Goal: Use online tool/utility: Utilize a website feature to perform a specific function

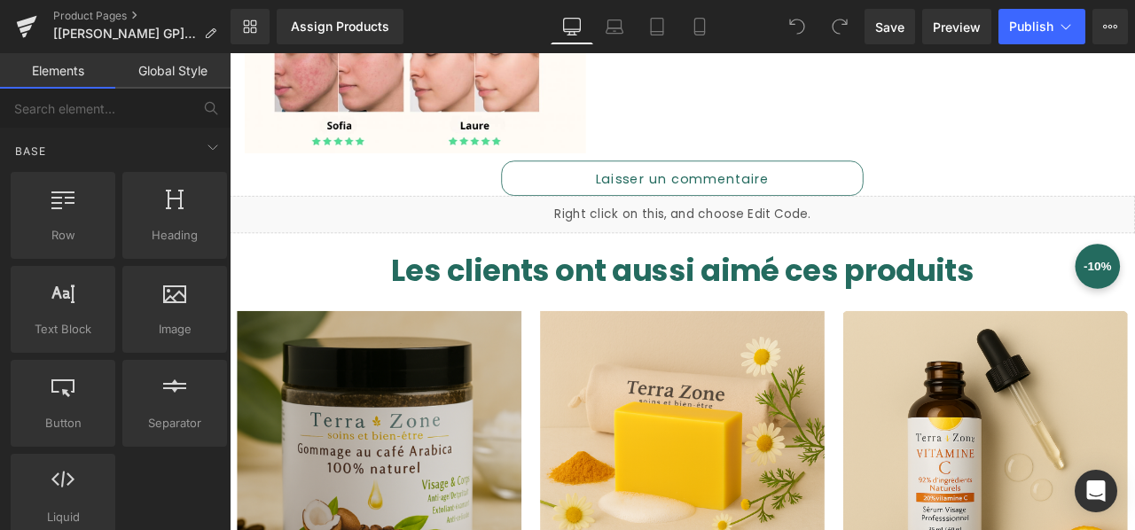
scroll to position [1397, 0]
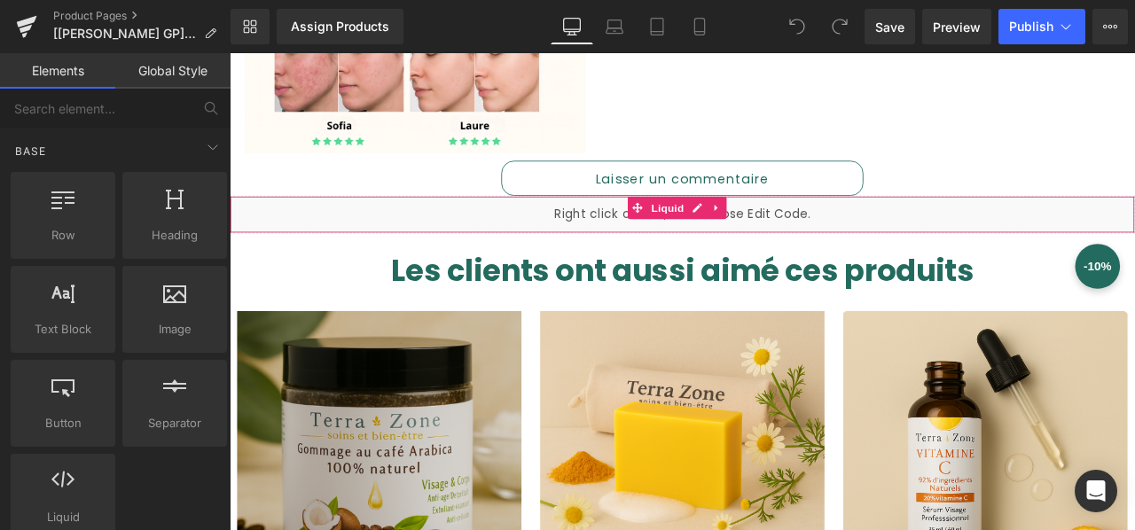
click at [1024, 229] on div "Liquid" at bounding box center [766, 245] width 1073 height 44
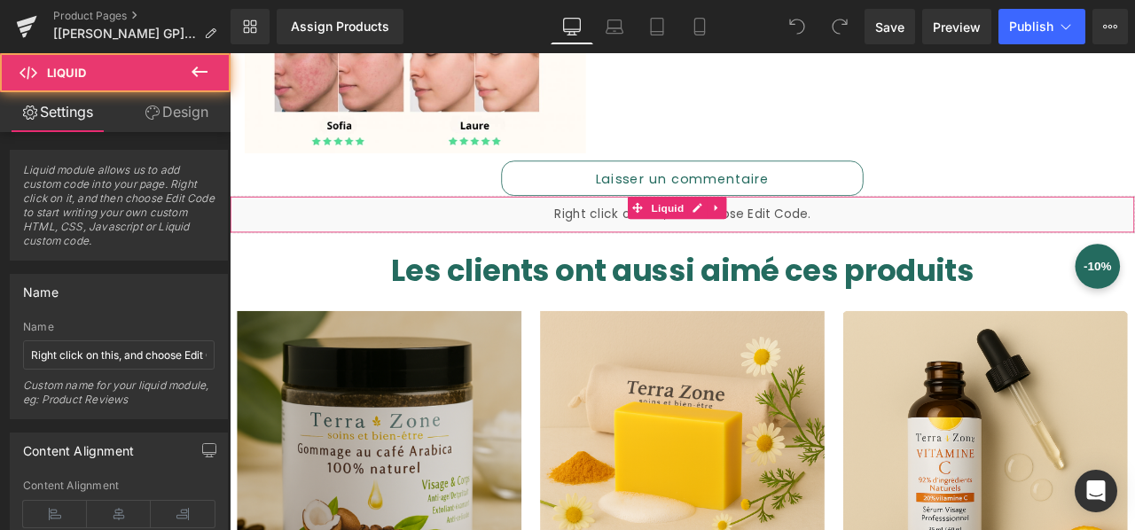
drag, startPoint x: 254, startPoint y: 239, endPoint x: 267, endPoint y: 231, distance: 14.8
click at [267, 231] on div "Liquid" at bounding box center [766, 245] width 1073 height 44
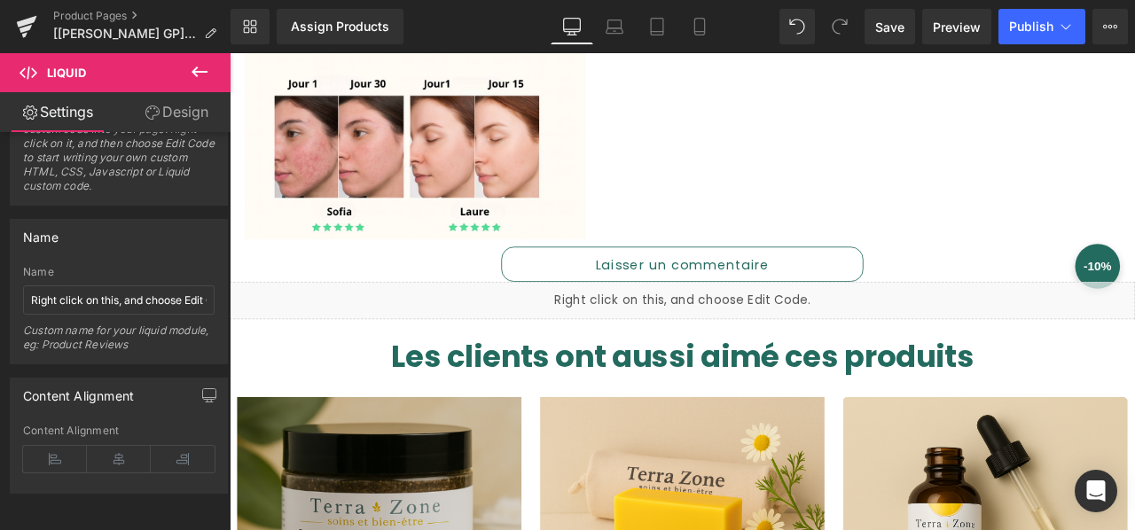
scroll to position [1249, 0]
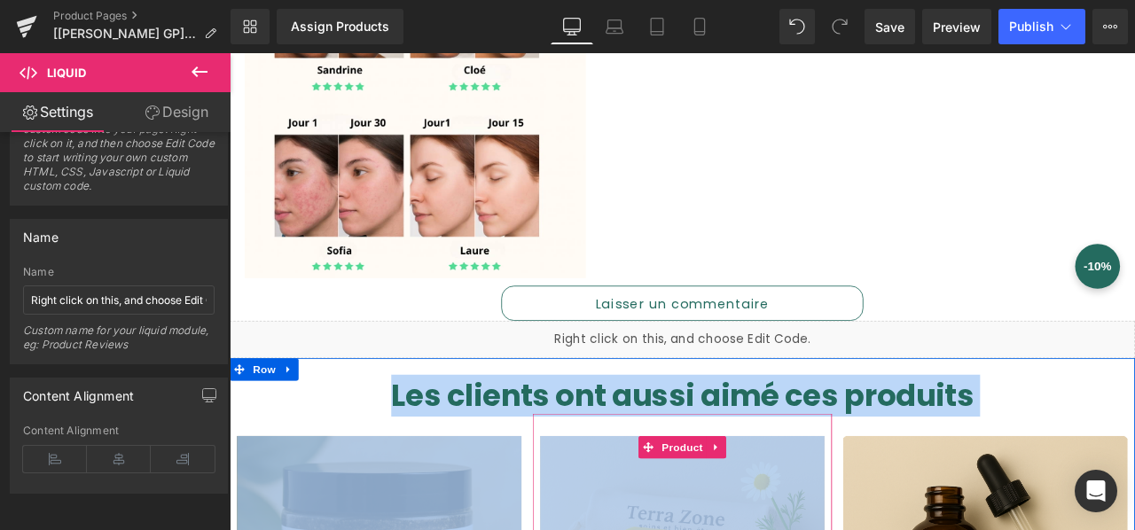
drag, startPoint x: 334, startPoint y: 375, endPoint x: 848, endPoint y: 508, distance: 530.3
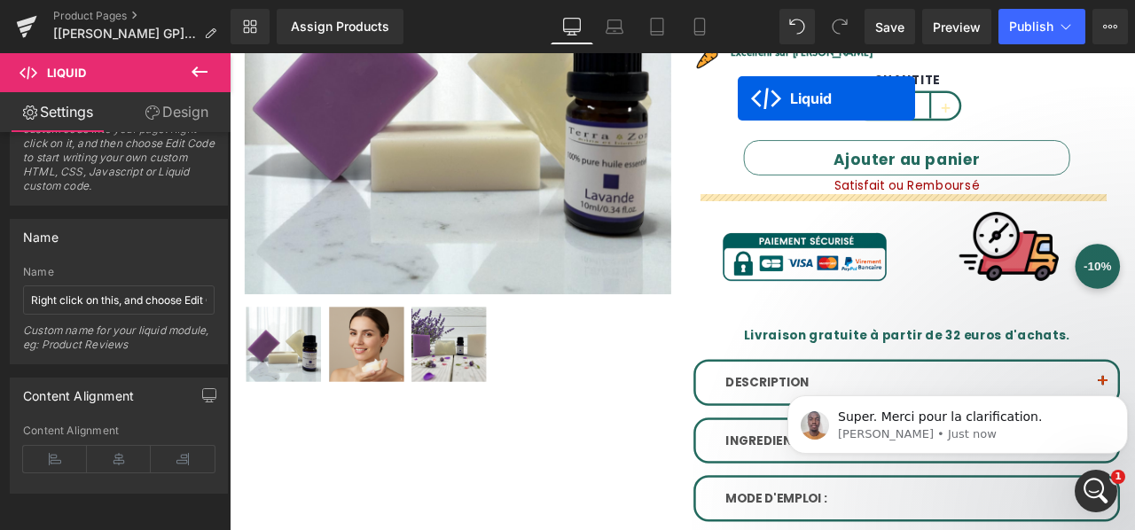
scroll to position [319, 0]
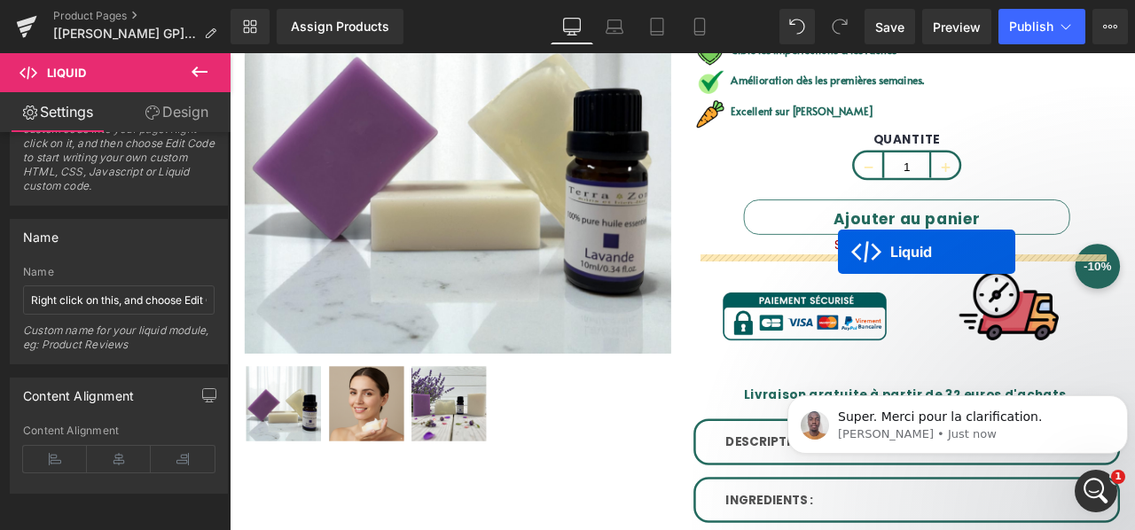
drag, startPoint x: 715, startPoint y: 256, endPoint x: 951, endPoint y: 288, distance: 238.0
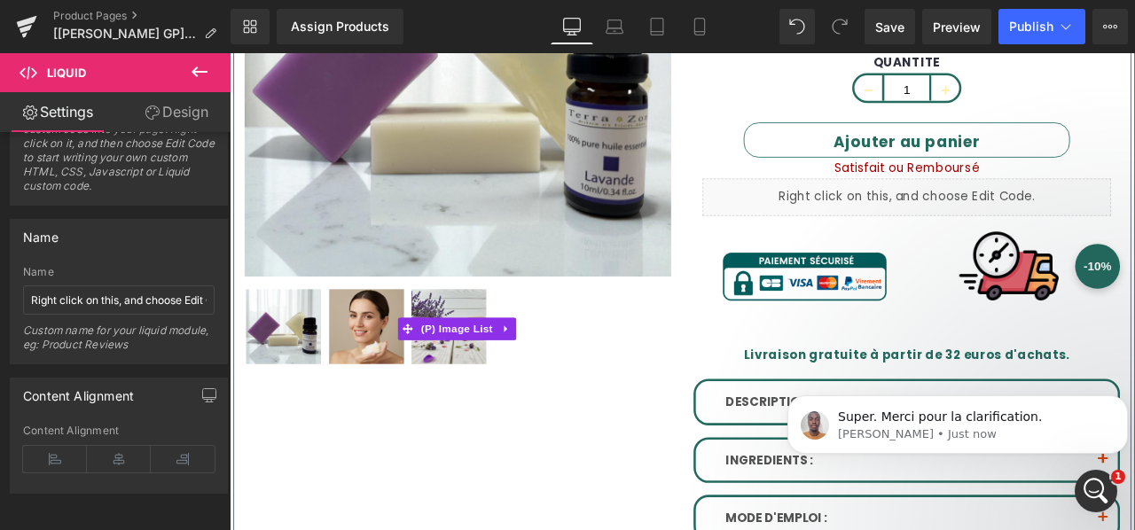
scroll to position [410, 0]
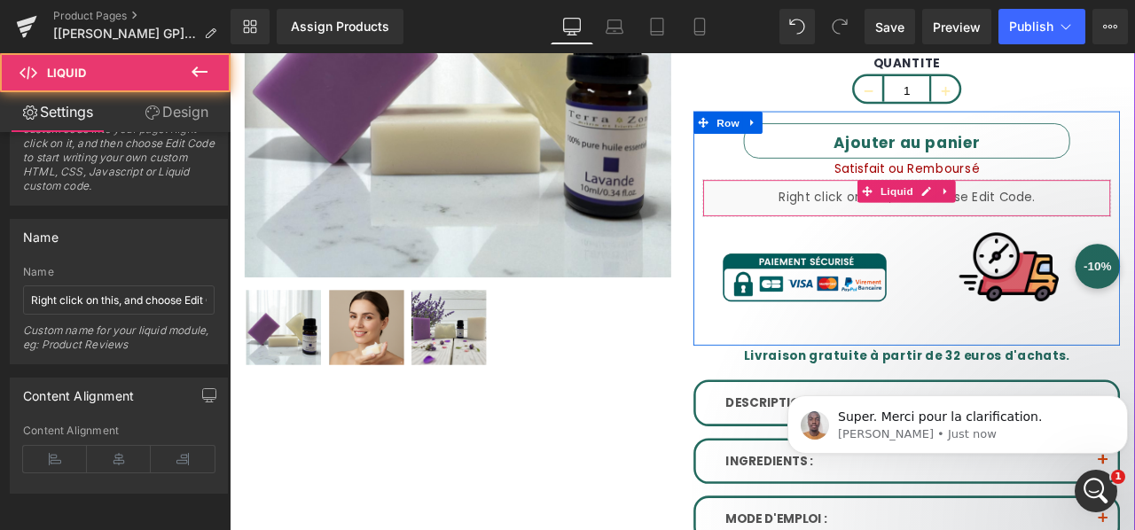
click at [925, 215] on div "Liquid" at bounding box center [1032, 225] width 484 height 44
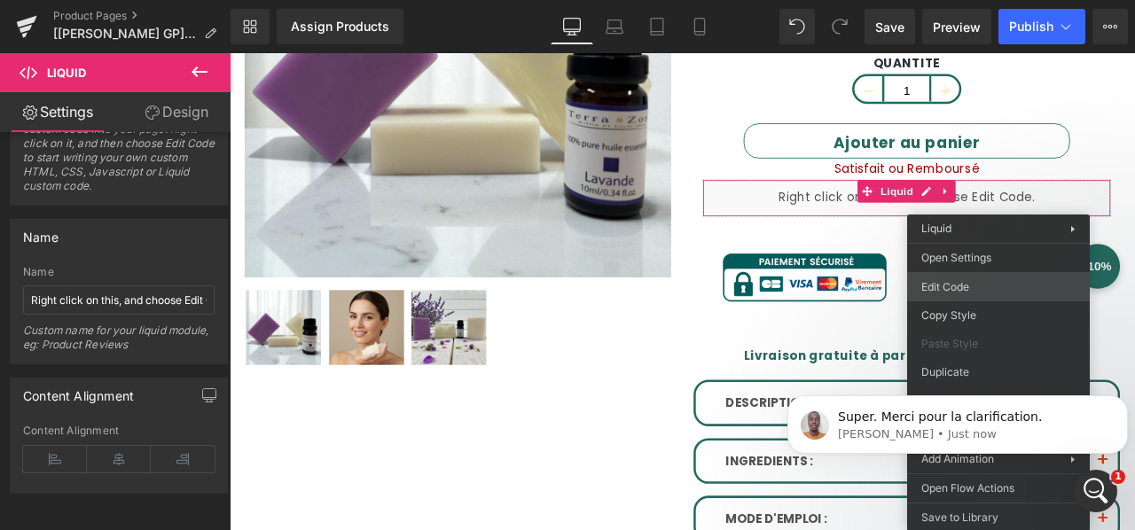
click at [977, 0] on div "Liquid You are previewing how the will restyle your page. You can not edit Elem…" at bounding box center [567, 0] width 1135 height 0
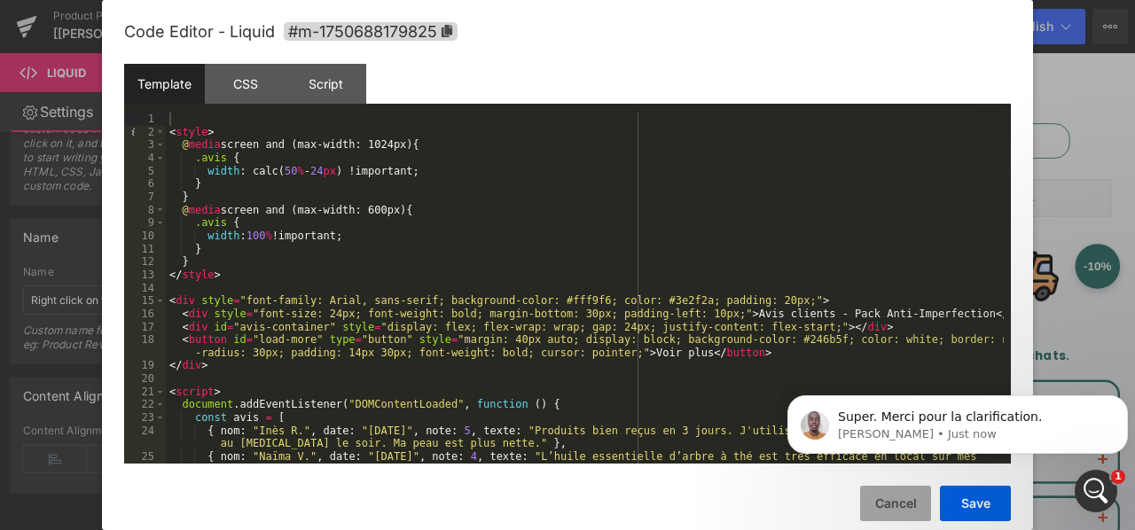
click at [902, 501] on button "Cancel" at bounding box center [895, 503] width 71 height 35
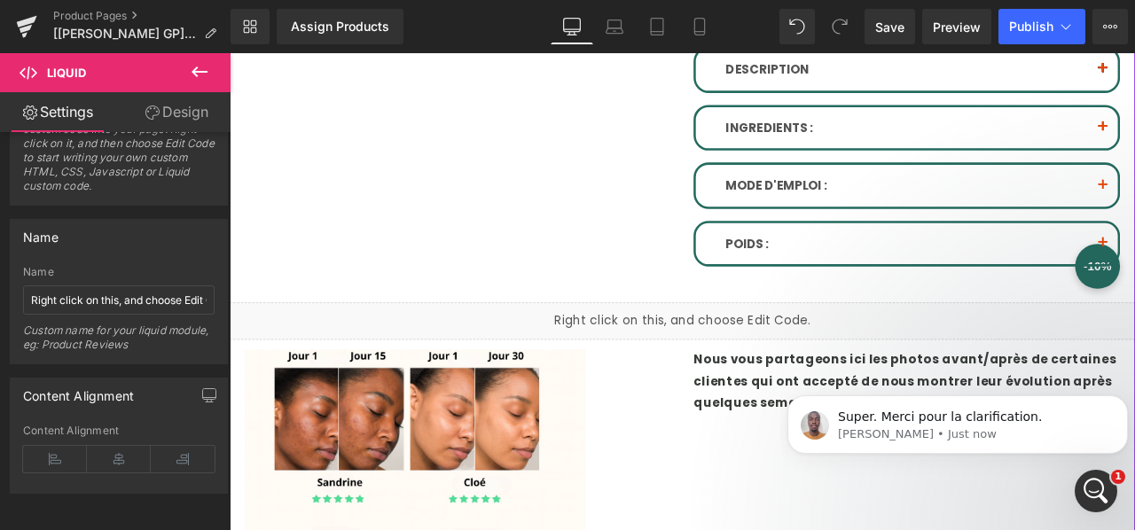
scroll to position [816, 0]
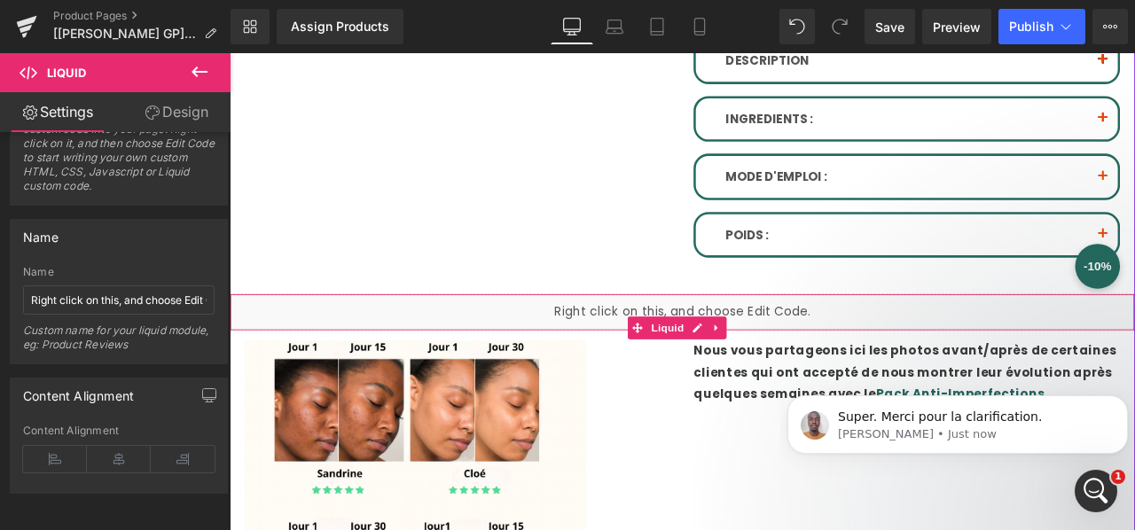
click at [484, 351] on div "Liquid" at bounding box center [766, 360] width 1073 height 44
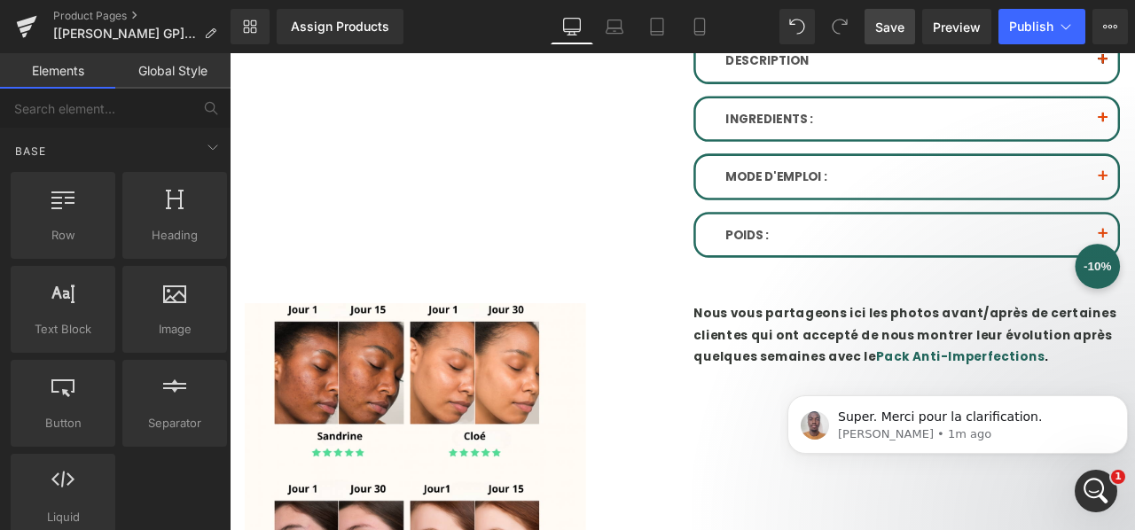
click at [897, 27] on span "Save" at bounding box center [889, 27] width 29 height 19
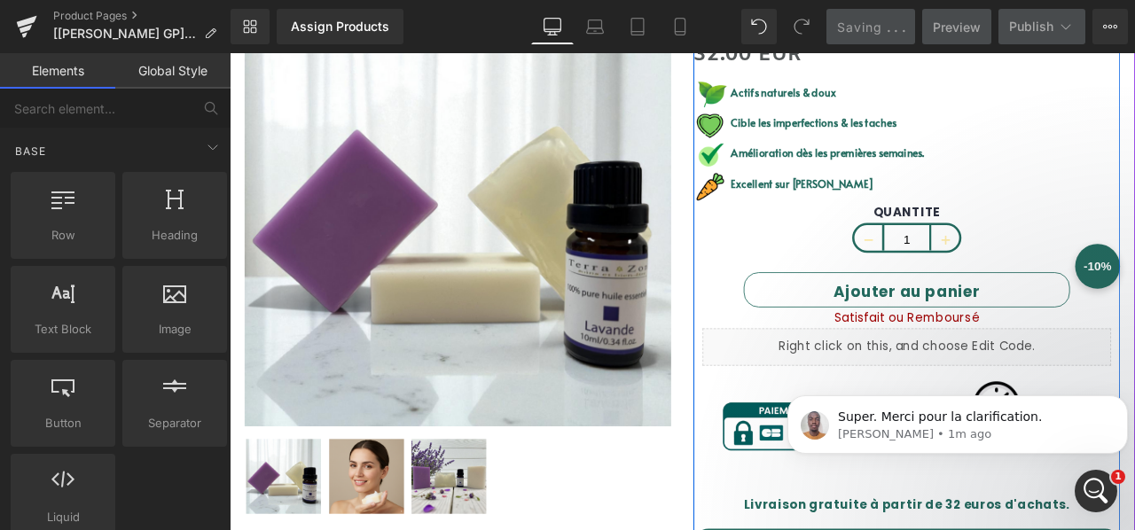
scroll to position [234, 0]
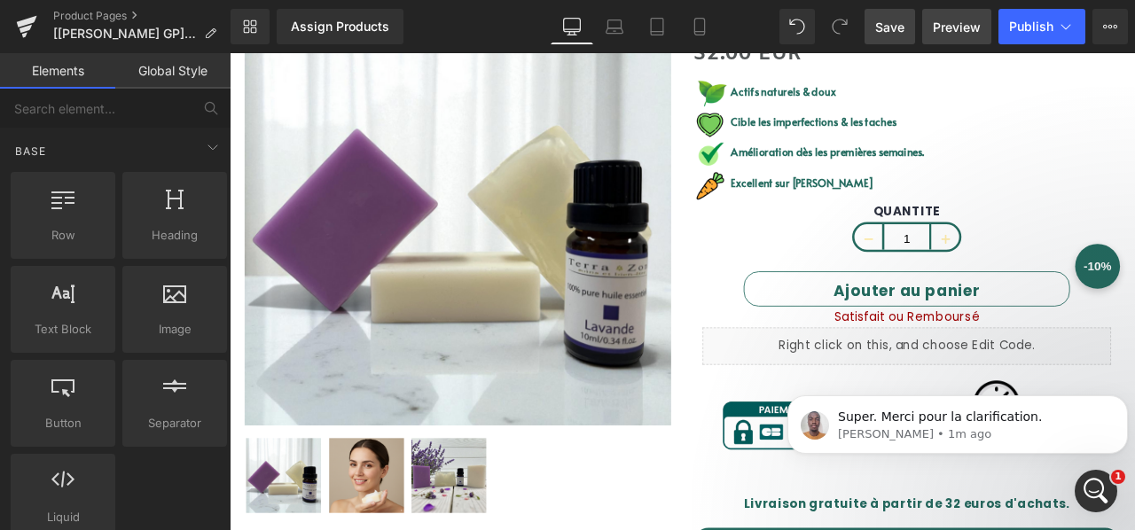
click at [954, 26] on span "Preview" at bounding box center [957, 27] width 48 height 19
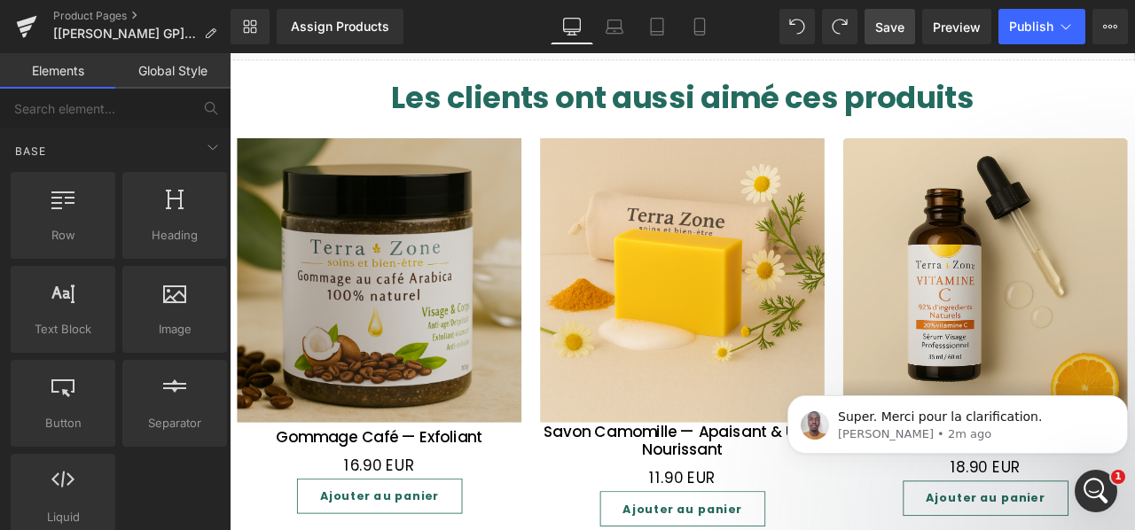
scroll to position [1571, 0]
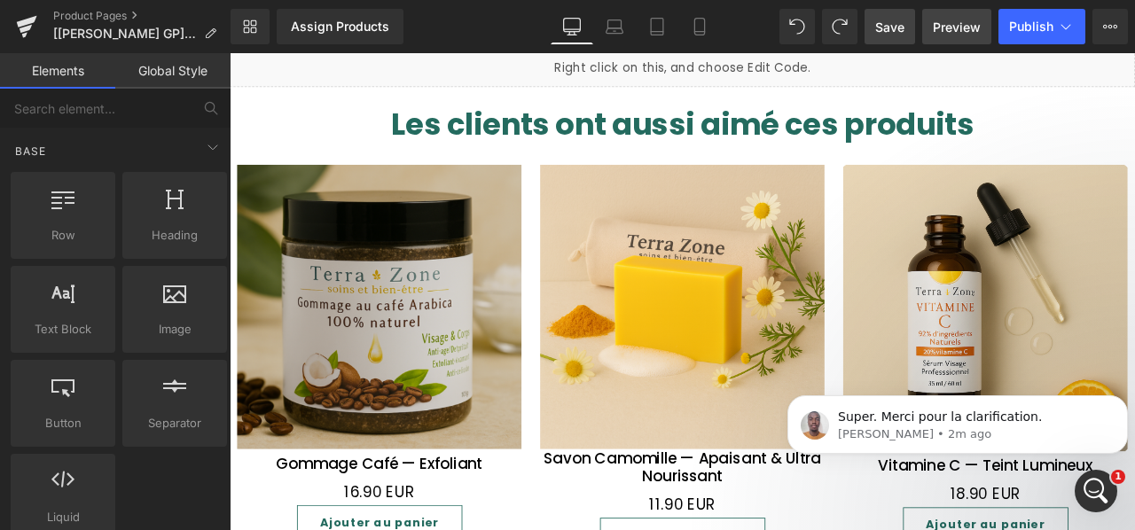
click at [943, 18] on span "Preview" at bounding box center [957, 27] width 48 height 19
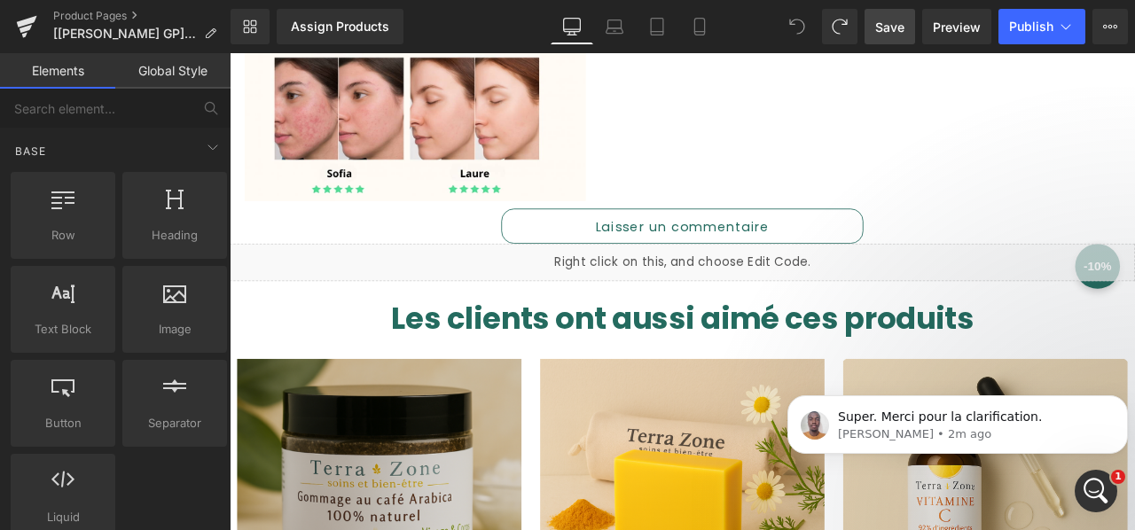
scroll to position [1398, 0]
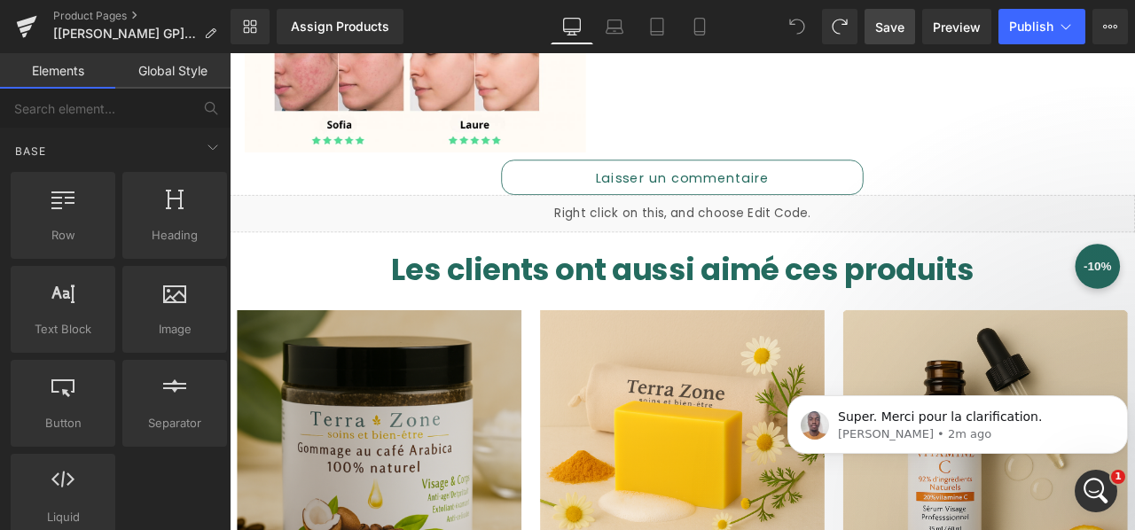
click at [902, 29] on span "Save" at bounding box center [889, 27] width 29 height 19
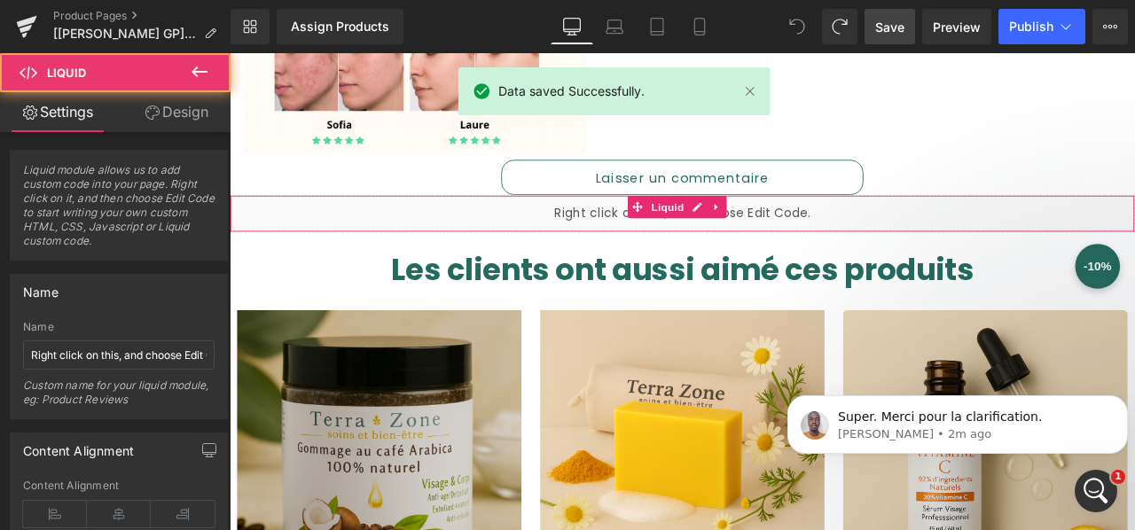
click at [646, 244] on div "Liquid" at bounding box center [766, 244] width 1073 height 44
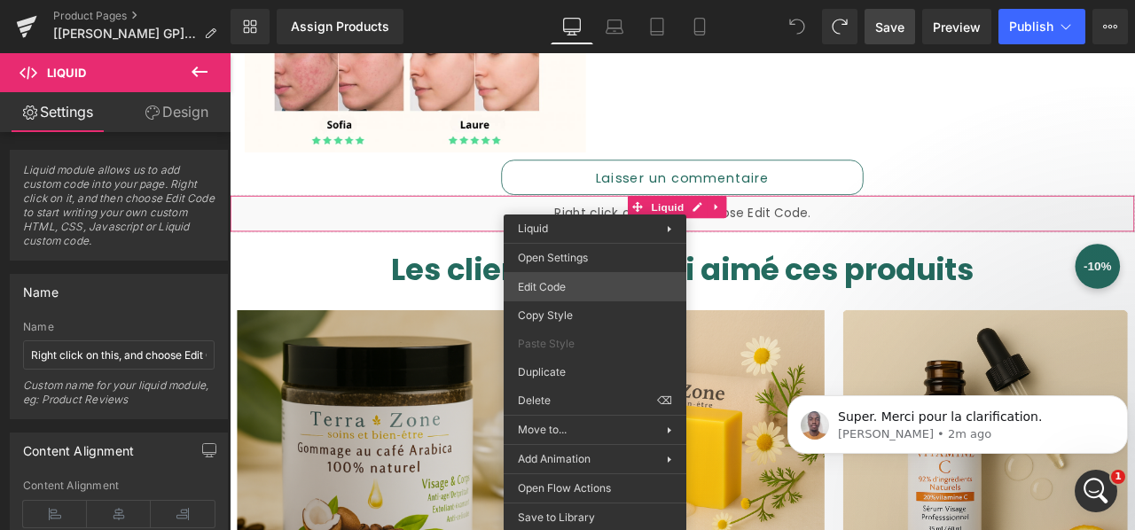
click at [575, 0] on div "Liquid You are previewing how the will restyle your page. You can not edit Elem…" at bounding box center [567, 0] width 1135 height 0
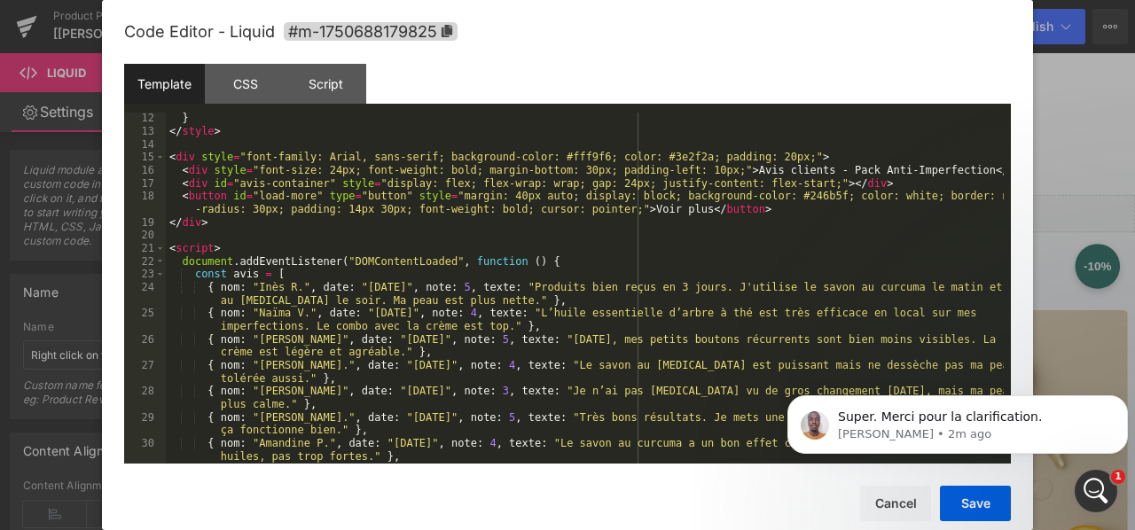
scroll to position [85, 0]
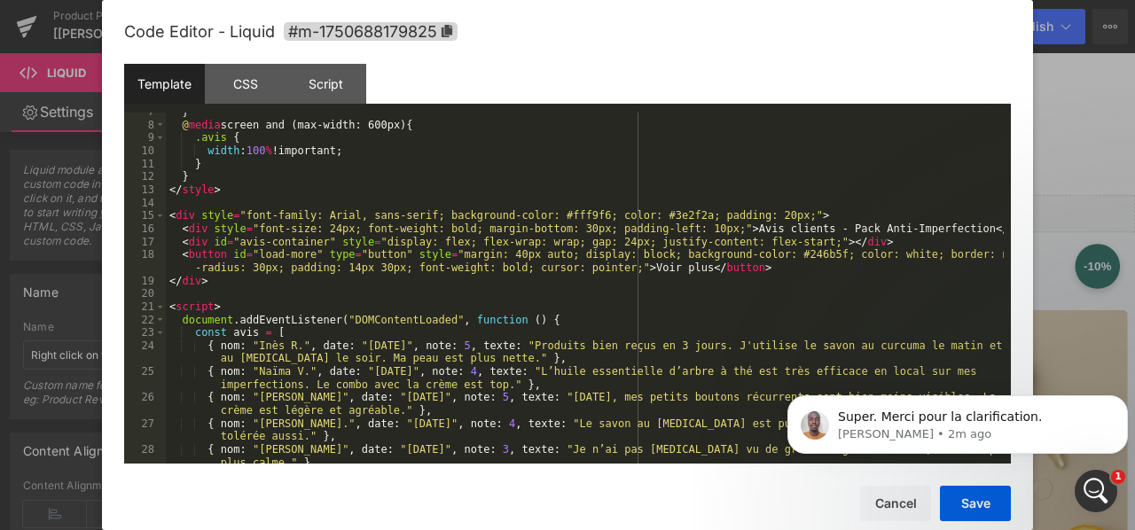
click at [1064, 86] on div at bounding box center [567, 265] width 1135 height 530
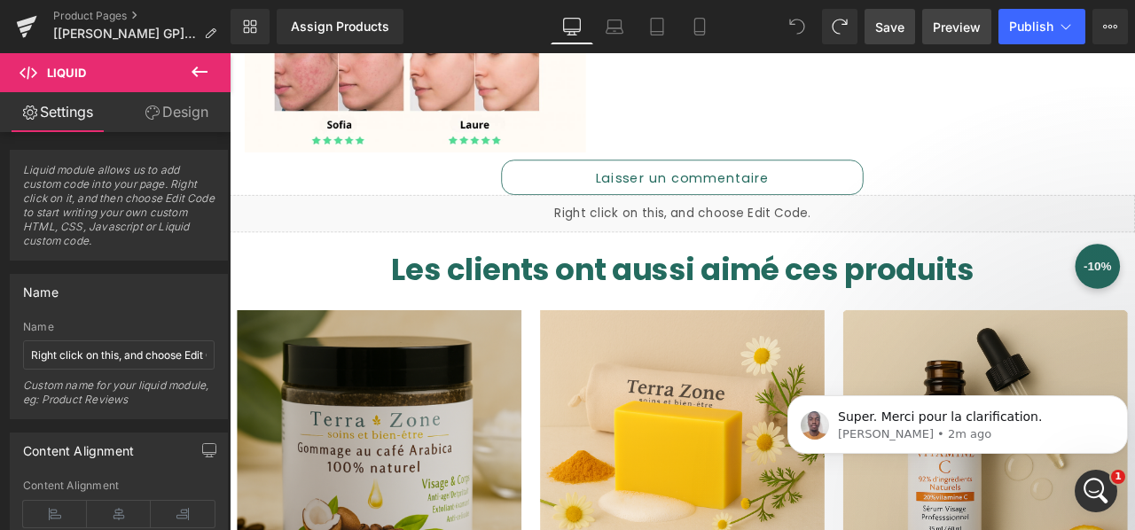
click at [946, 24] on span "Preview" at bounding box center [957, 27] width 48 height 19
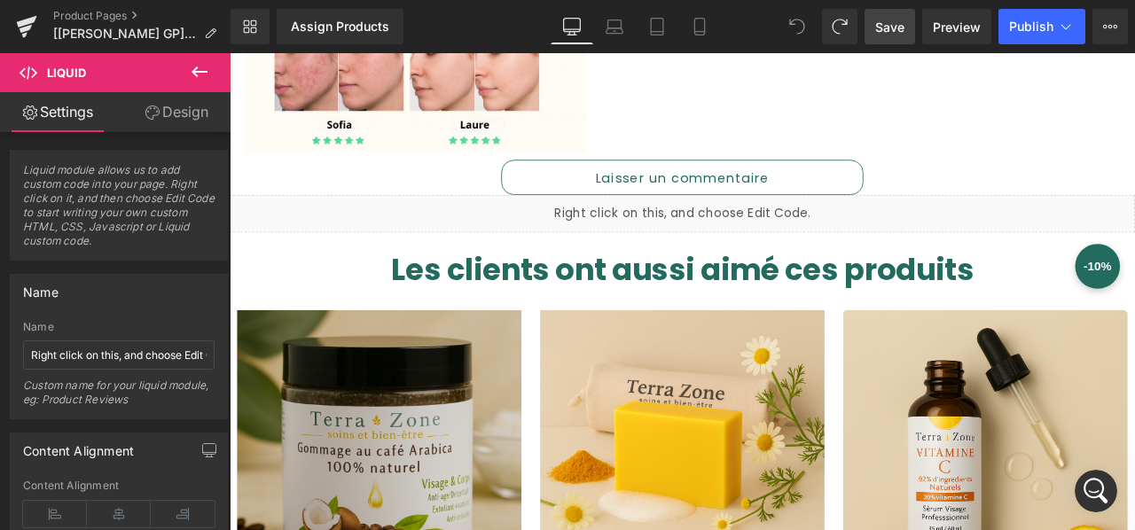
click at [202, 72] on icon at bounding box center [200, 72] width 16 height 11
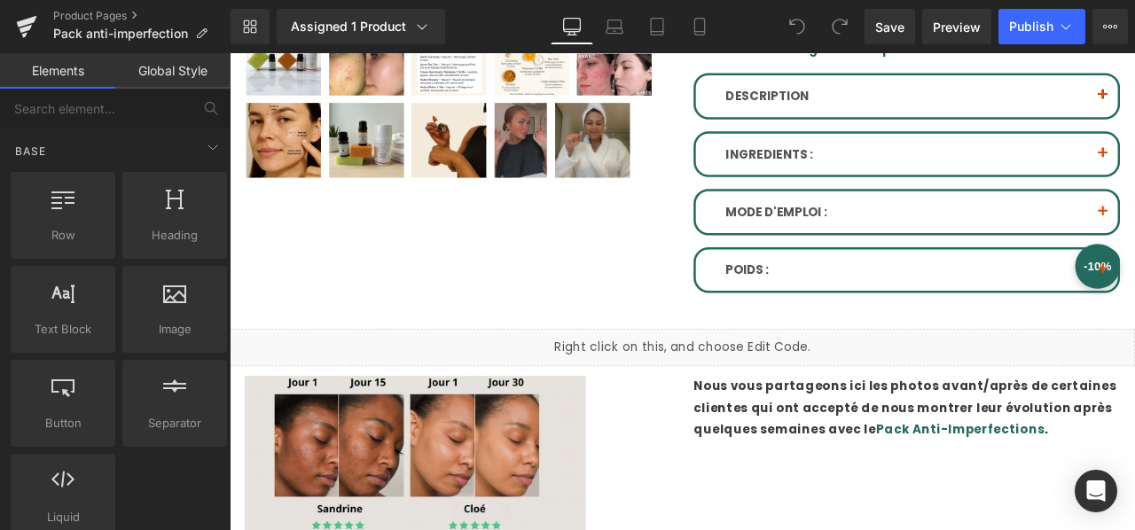
scroll to position [727, 0]
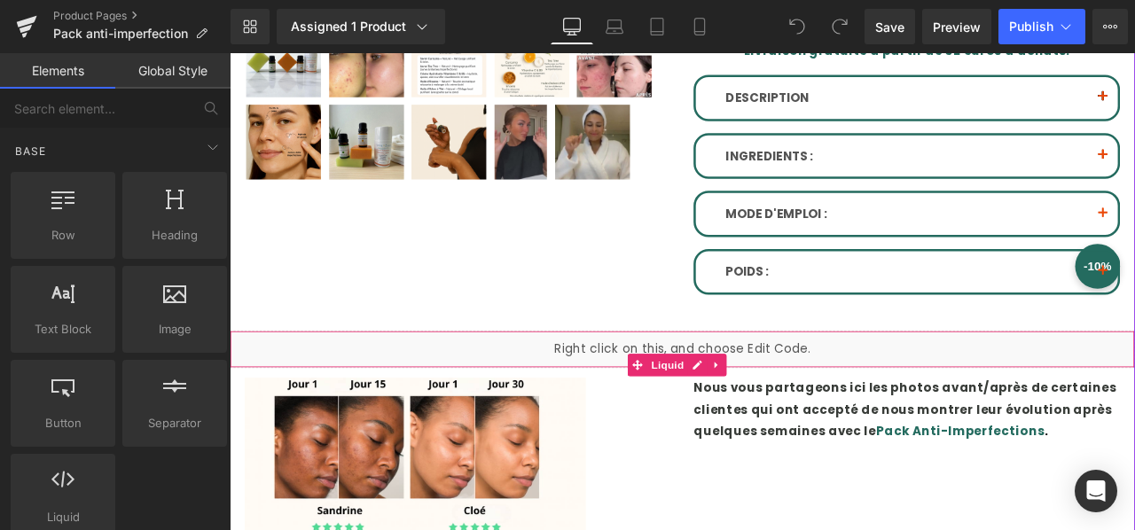
click at [570, 395] on div "Liquid" at bounding box center [766, 404] width 1073 height 44
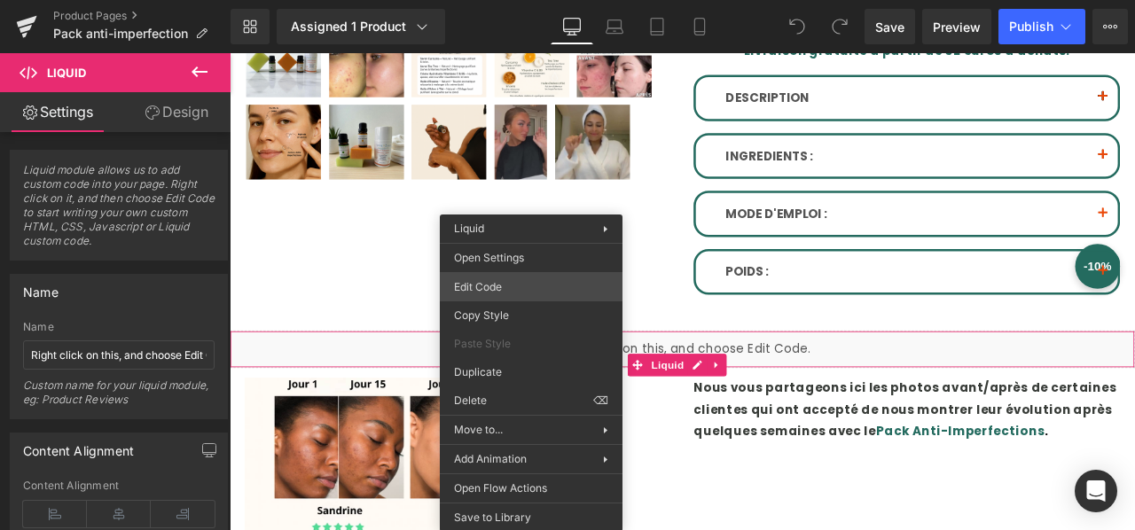
click at [520, 0] on div "You are previewing how the will restyle your page. You can not edit Elements in…" at bounding box center [567, 0] width 1135 height 0
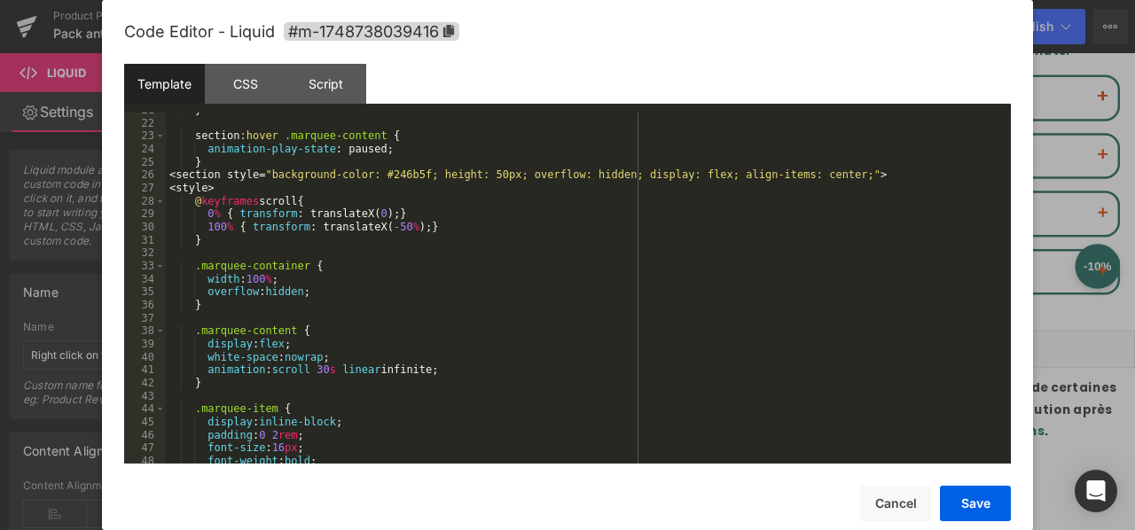
scroll to position [269, 0]
click at [886, 516] on button "Cancel" at bounding box center [895, 503] width 71 height 35
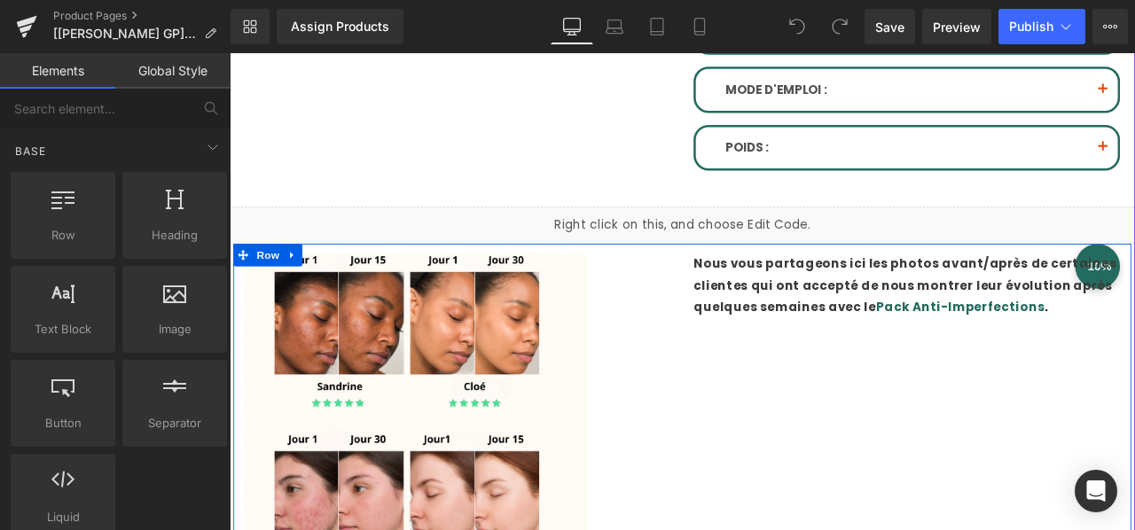
scroll to position [829, 0]
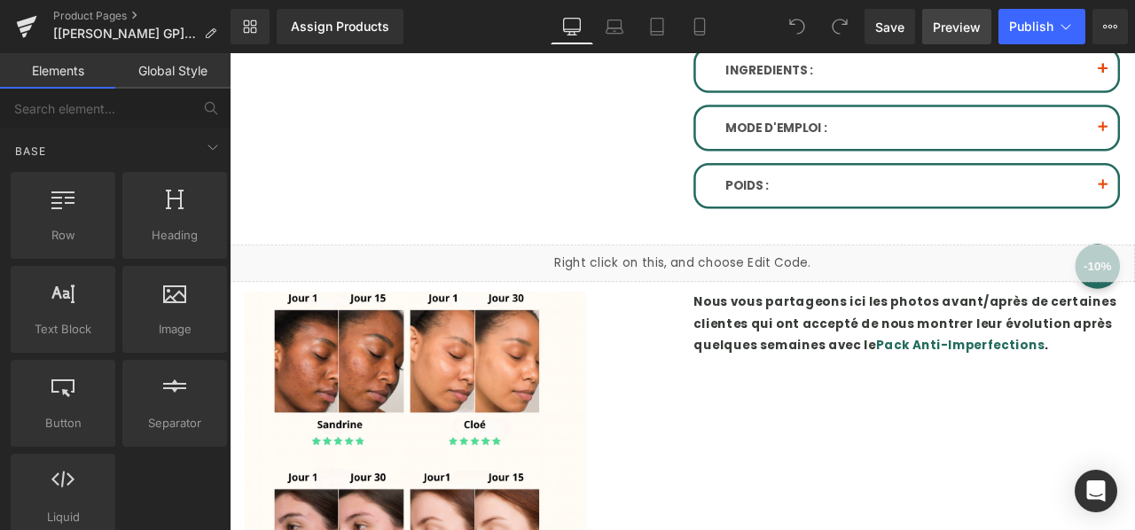
click at [948, 34] on span "Preview" at bounding box center [957, 27] width 48 height 19
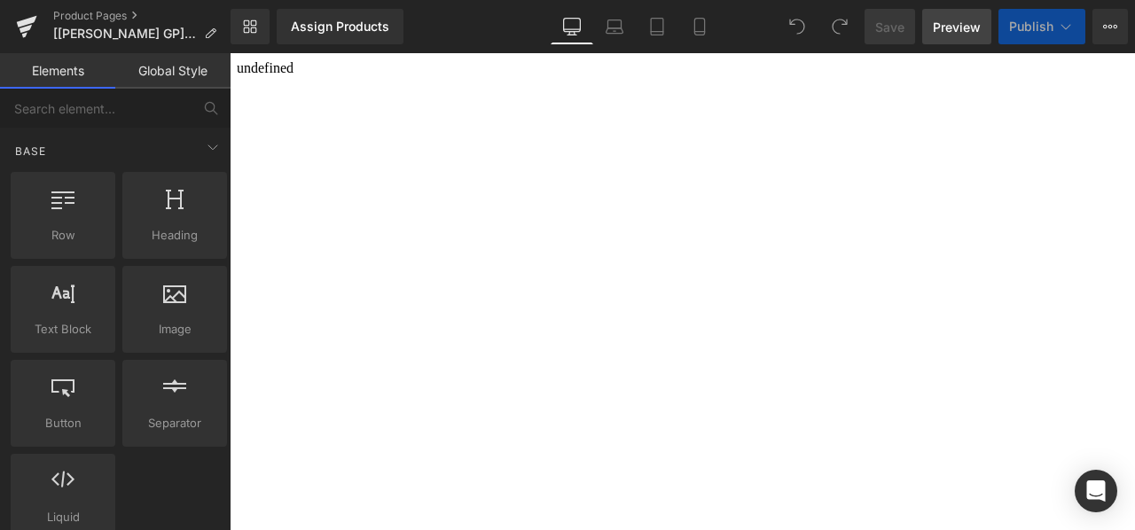
click at [956, 24] on span "Preview" at bounding box center [957, 27] width 48 height 19
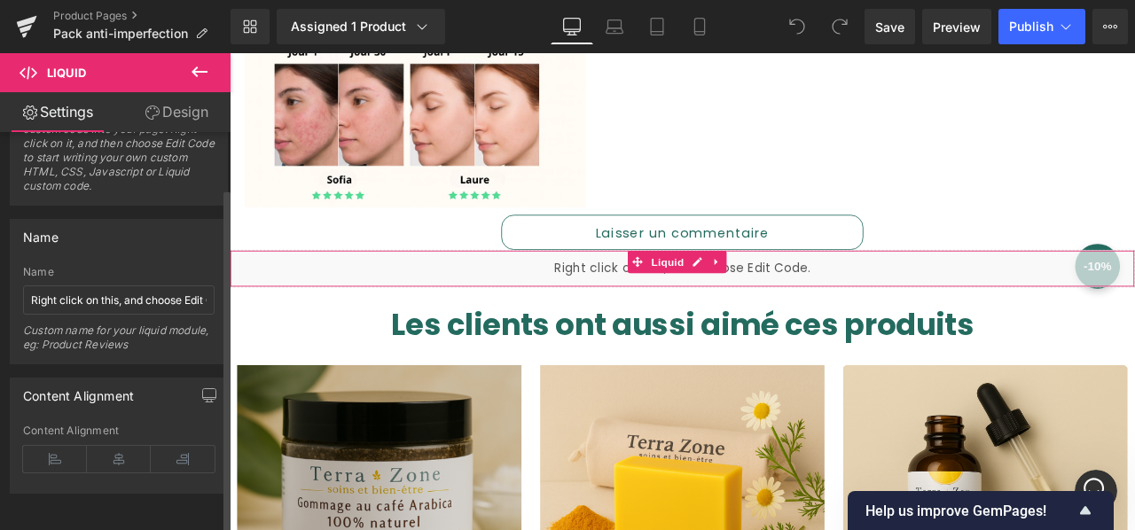
scroll to position [65, 0]
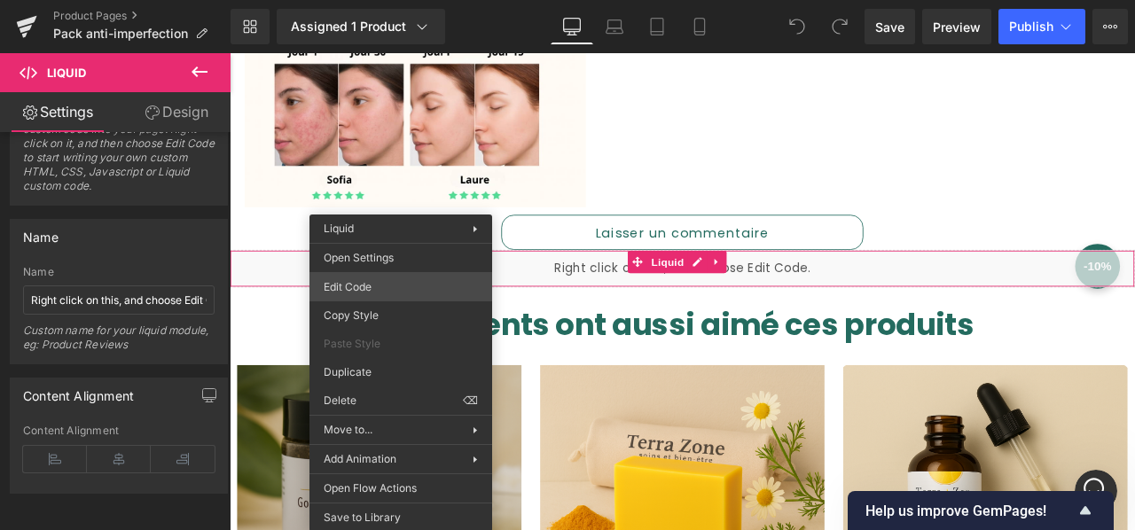
click at [393, 0] on div "You are previewing how the will restyle your page. You can not edit Elements in…" at bounding box center [567, 0] width 1135 height 0
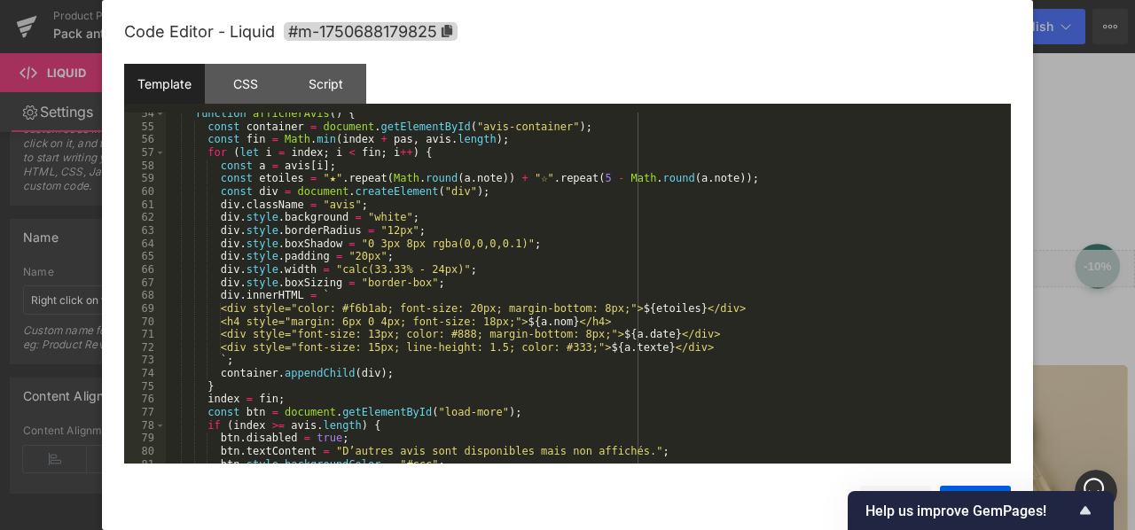
scroll to position [1144, 0]
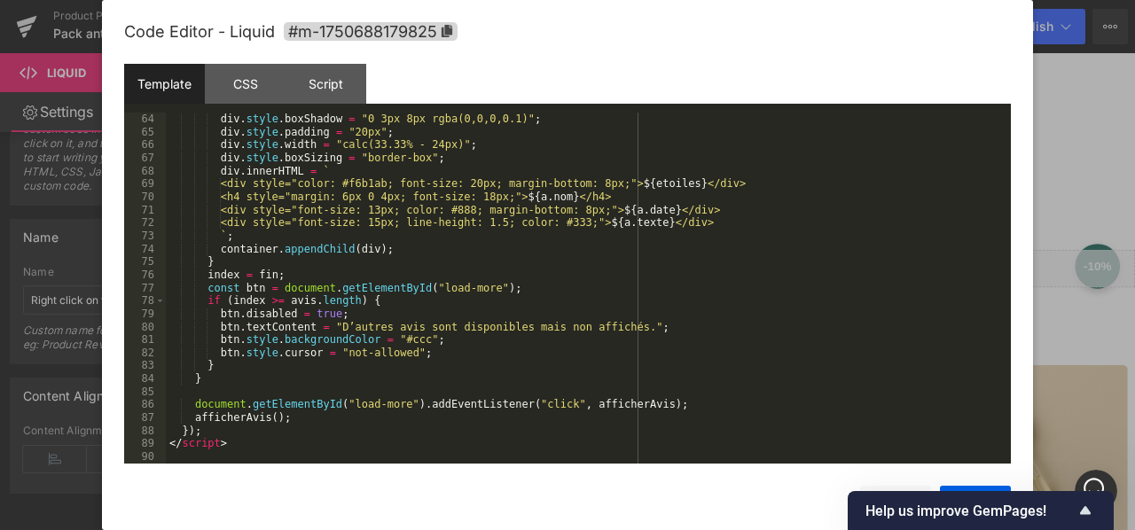
click at [1045, 348] on div at bounding box center [567, 265] width 1135 height 530
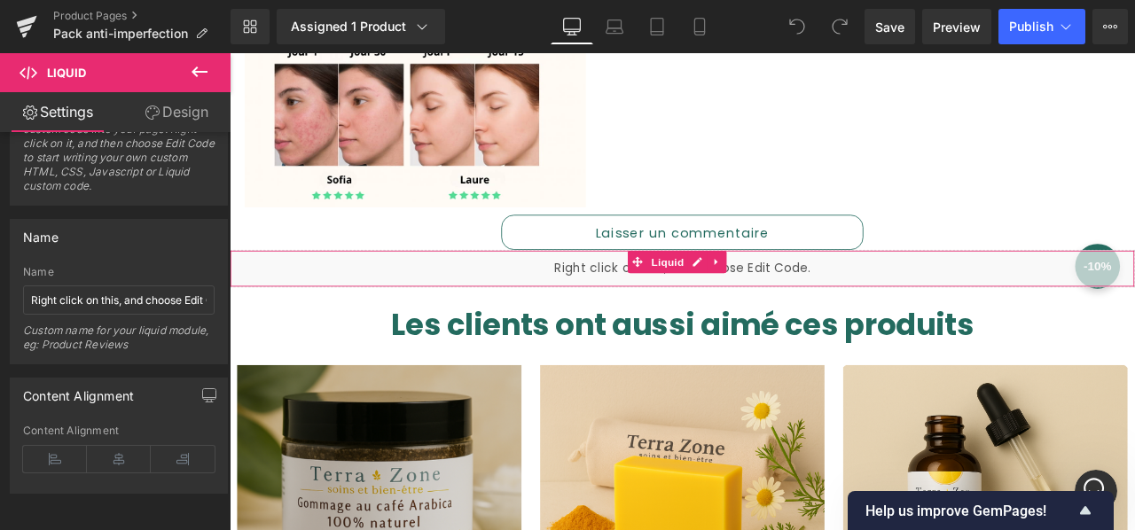
click at [955, 295] on div "Liquid" at bounding box center [766, 308] width 1073 height 44
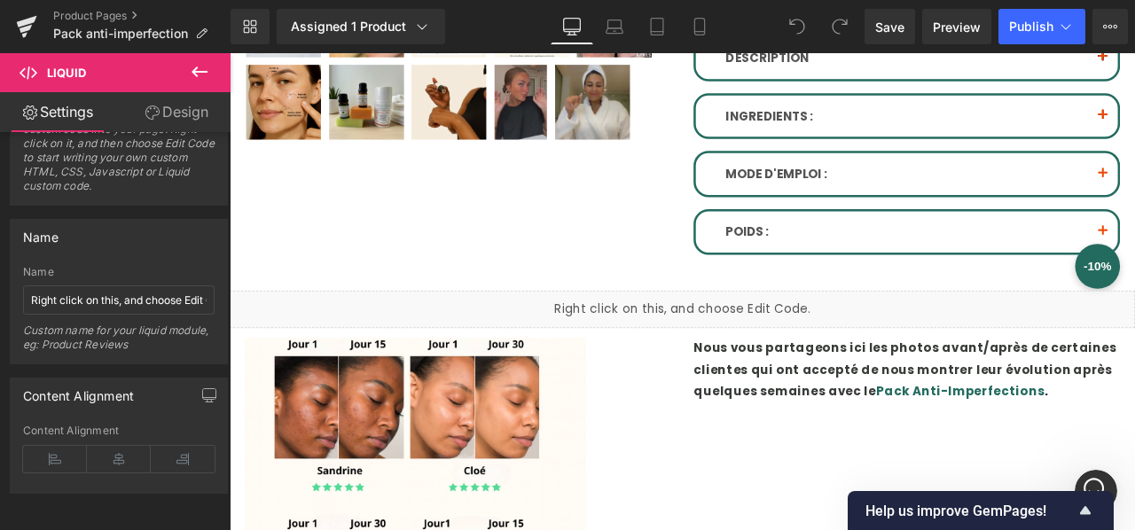
scroll to position [745, 0]
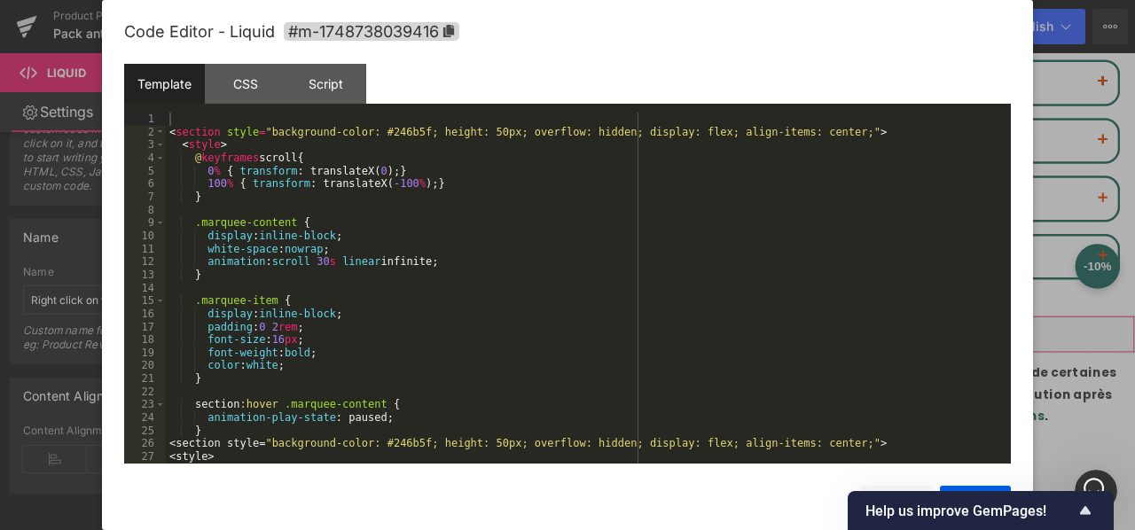
click at [829, 0] on div "You are previewing how the will restyle your page. You can not edit Elements in…" at bounding box center [567, 0] width 1135 height 0
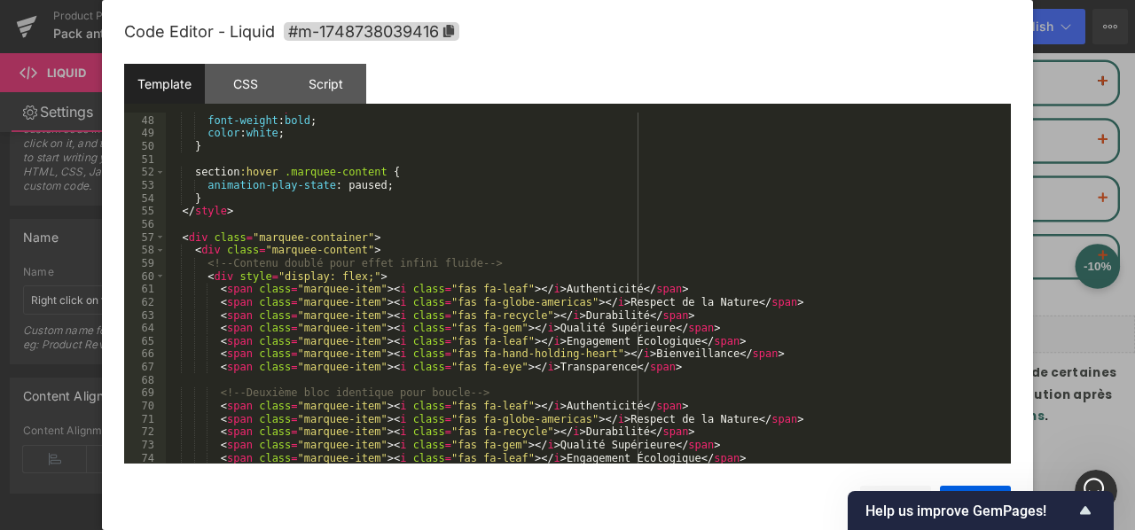
scroll to position [608, 0]
click at [316, 79] on div "Script" at bounding box center [326, 84] width 81 height 40
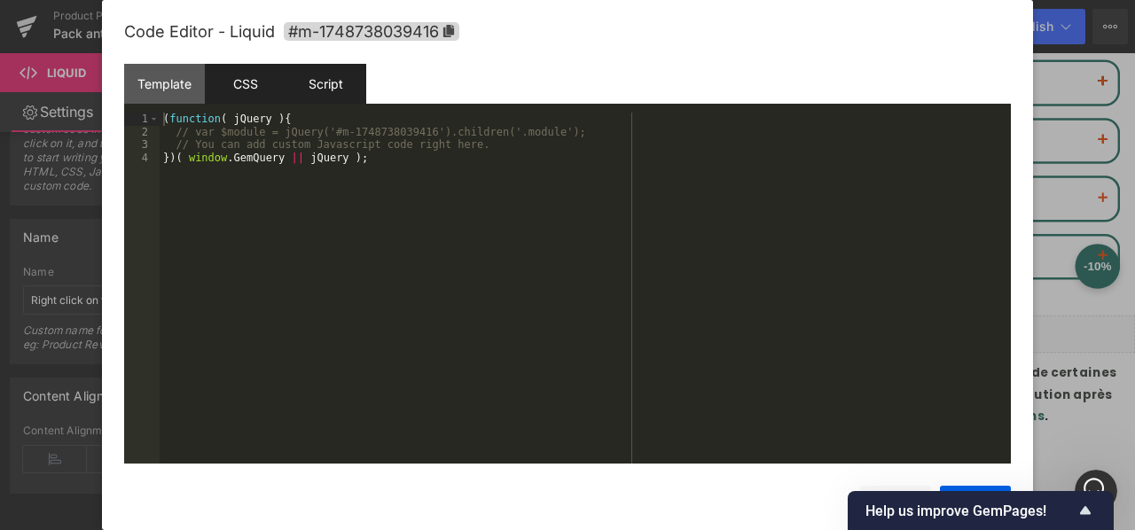
click at [254, 85] on div "CSS" at bounding box center [245, 84] width 81 height 40
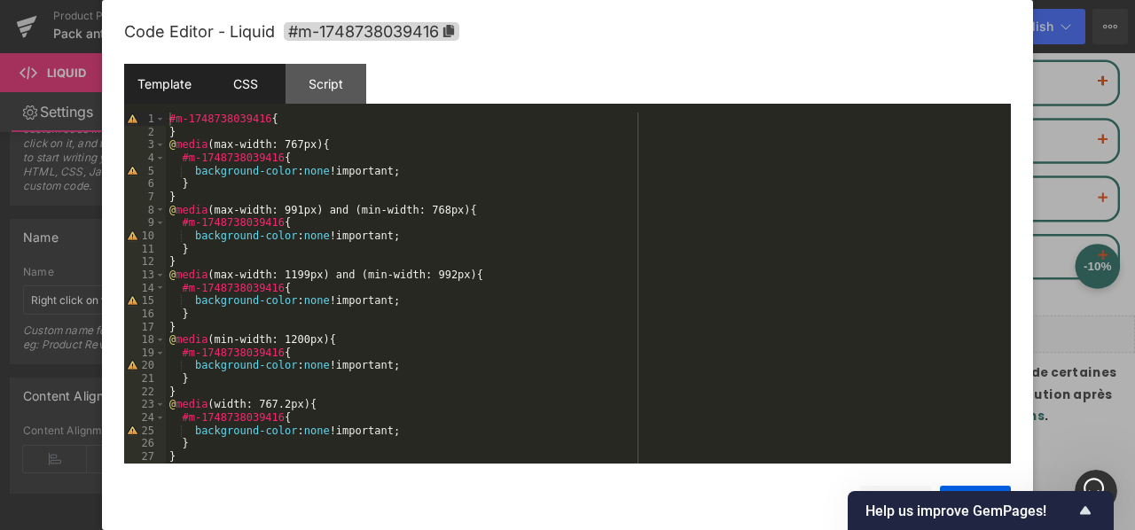
click at [165, 89] on div "Template" at bounding box center [164, 84] width 81 height 40
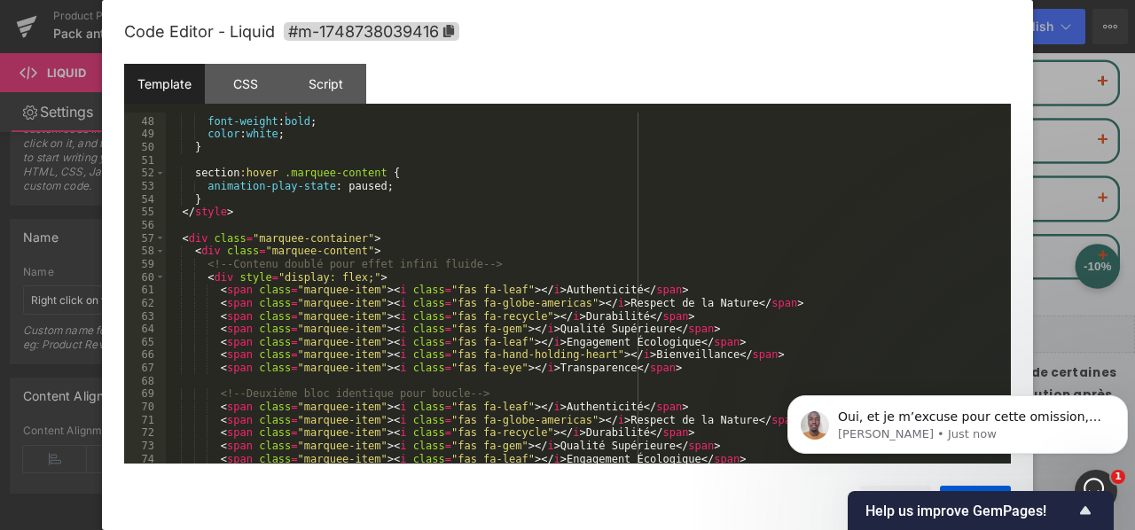
scroll to position [0, 0]
click at [1046, 195] on div at bounding box center [567, 265] width 1135 height 530
